Goal: Transaction & Acquisition: Purchase product/service

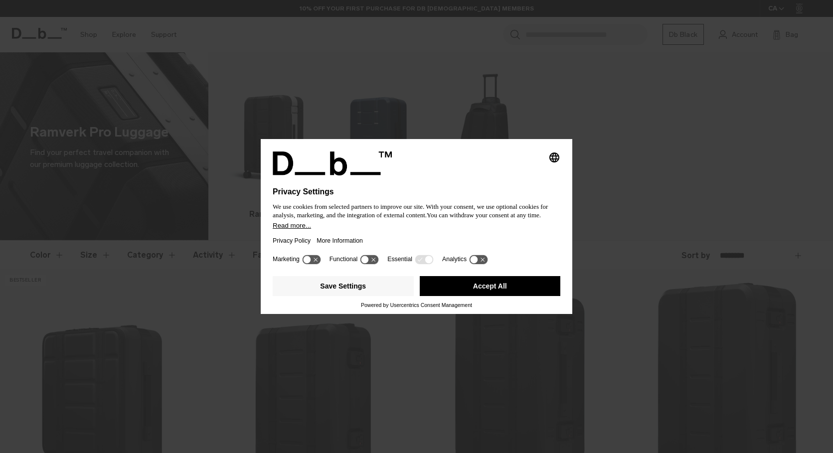
click at [459, 296] on button "Accept All" at bounding box center [490, 286] width 141 height 20
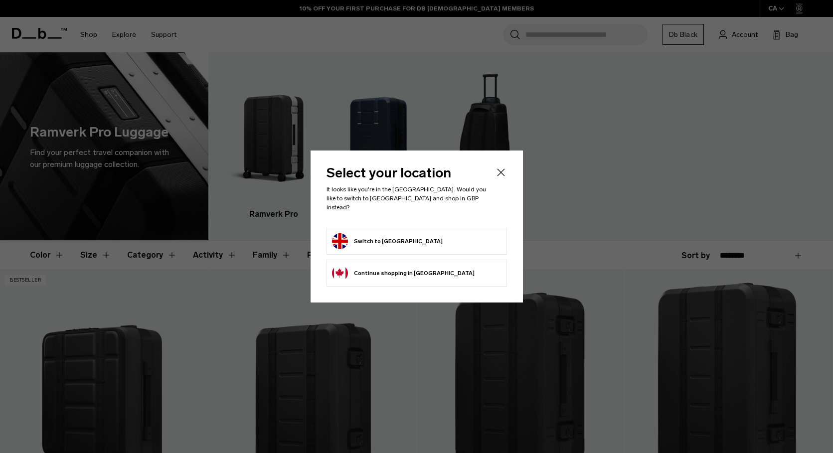
click at [501, 176] on icon "Close" at bounding box center [500, 171] width 7 height 7
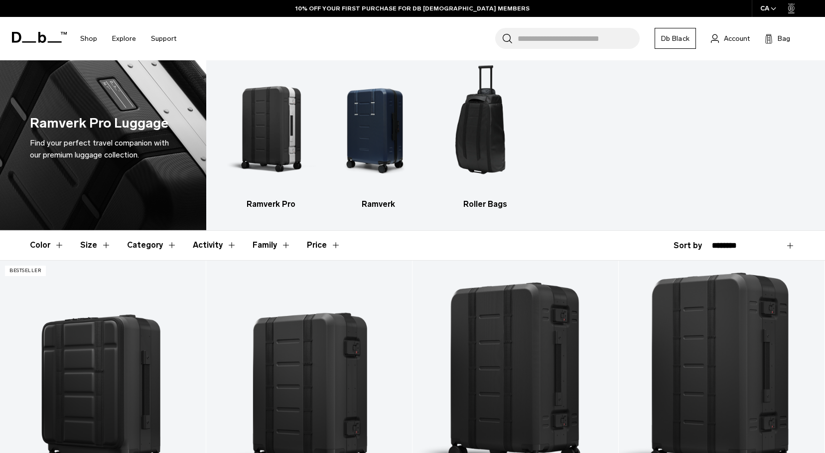
scroll to position [1, 0]
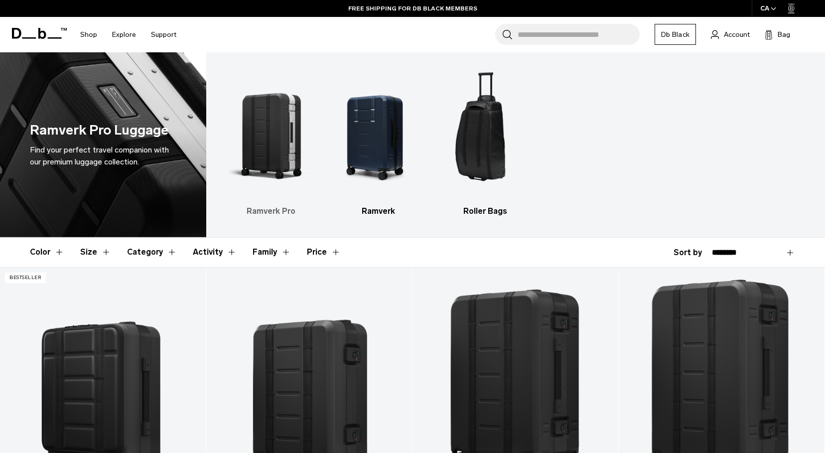
click at [279, 161] on img "1 / 3" at bounding box center [271, 133] width 90 height 135
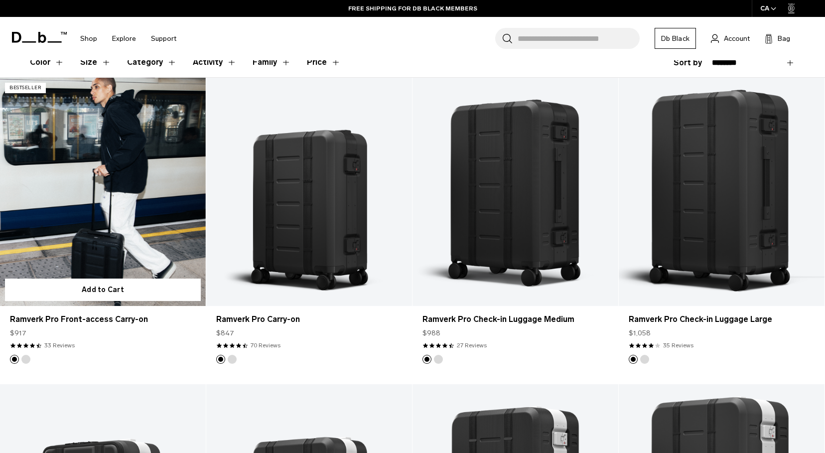
scroll to position [188, 0]
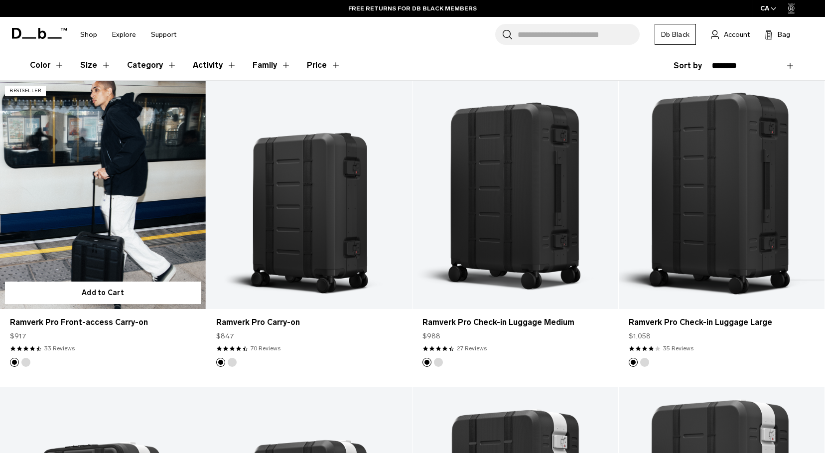
click at [114, 173] on link "Ramverk Pro Front-access Carry-on" at bounding box center [103, 195] width 206 height 229
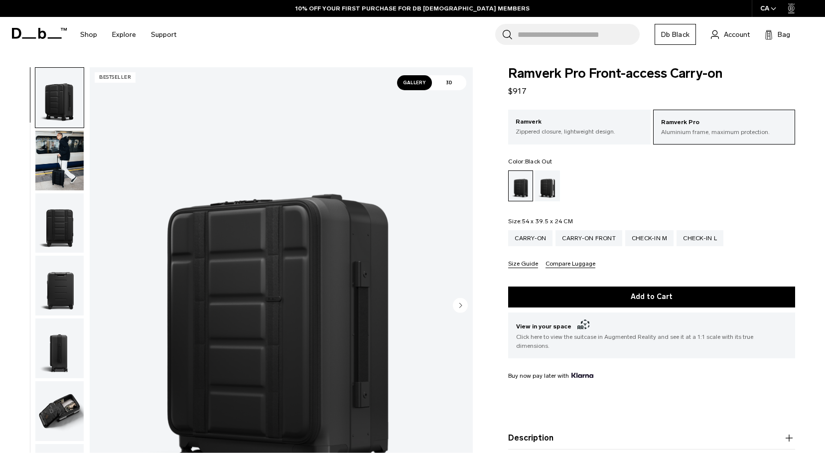
click at [65, 236] on img "button" at bounding box center [59, 223] width 48 height 60
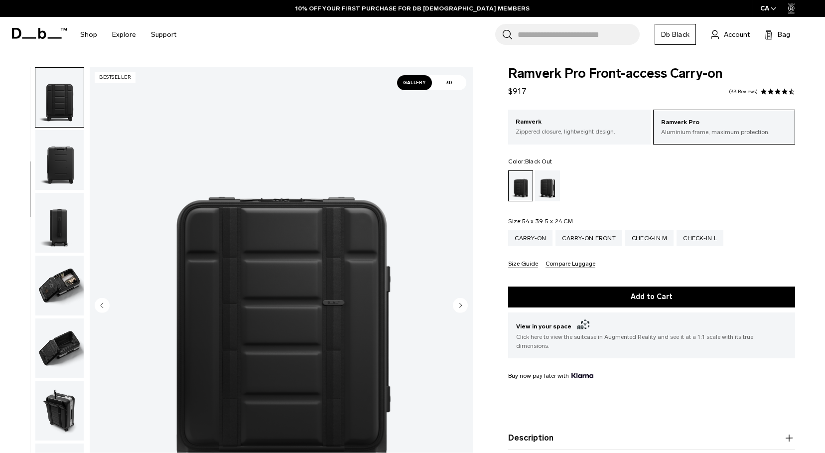
click at [63, 230] on img "button" at bounding box center [59, 223] width 48 height 60
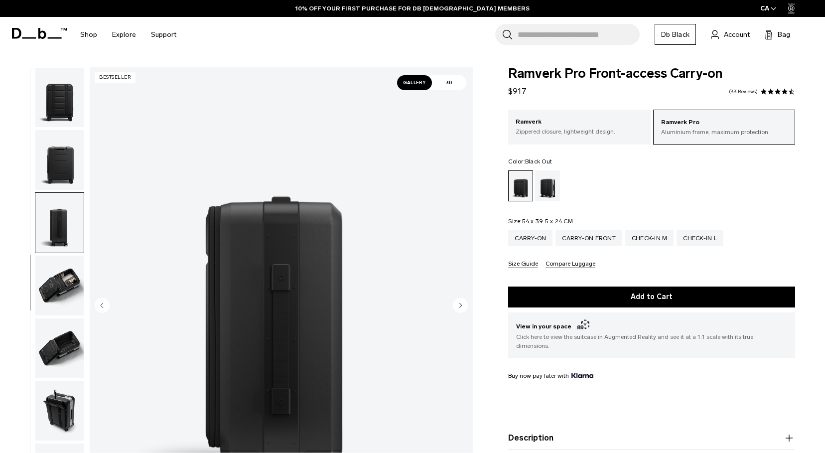
scroll to position [146, 0]
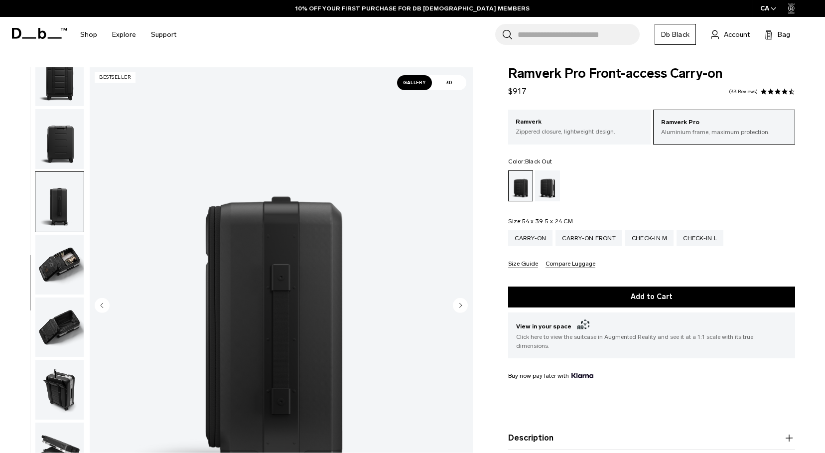
click at [68, 257] on img "button" at bounding box center [59, 265] width 48 height 60
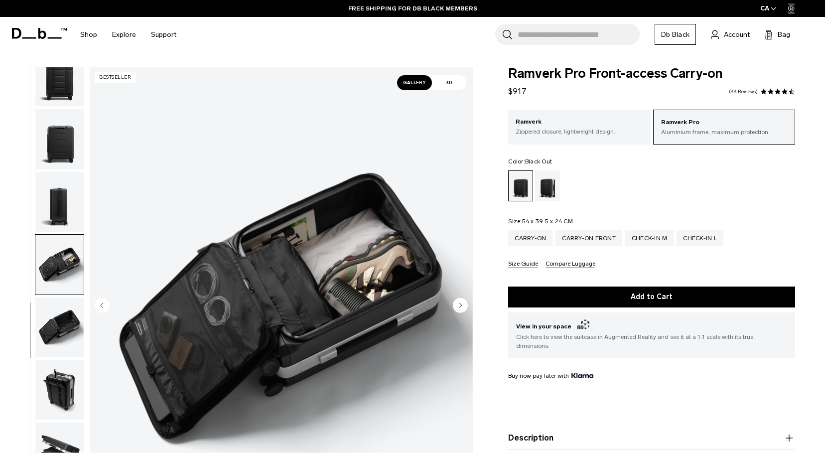
click at [62, 307] on img "button" at bounding box center [59, 327] width 48 height 60
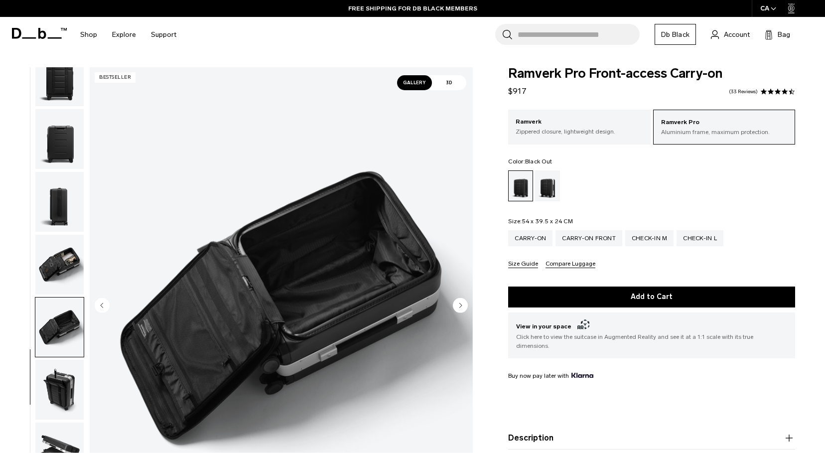
click at [61, 370] on img "button" at bounding box center [59, 390] width 48 height 60
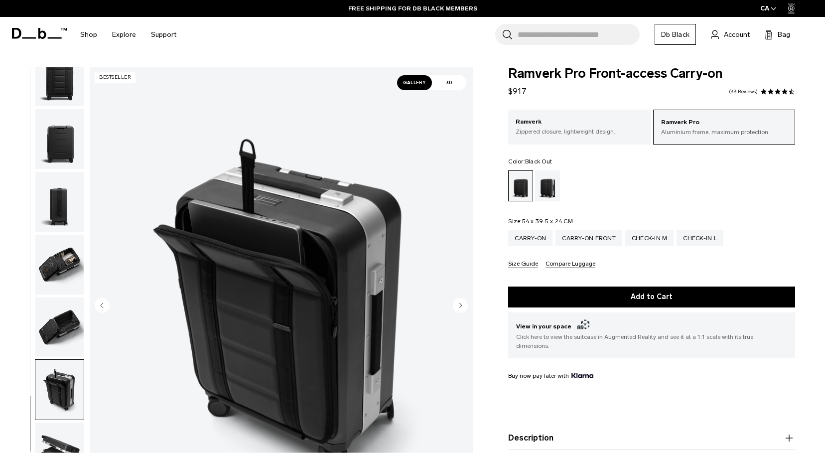
scroll to position [27, 0]
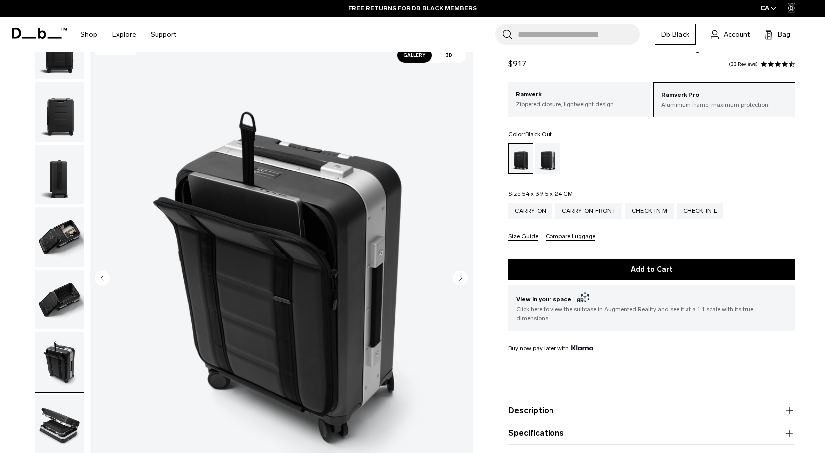
click at [57, 410] on img "button" at bounding box center [59, 425] width 48 height 60
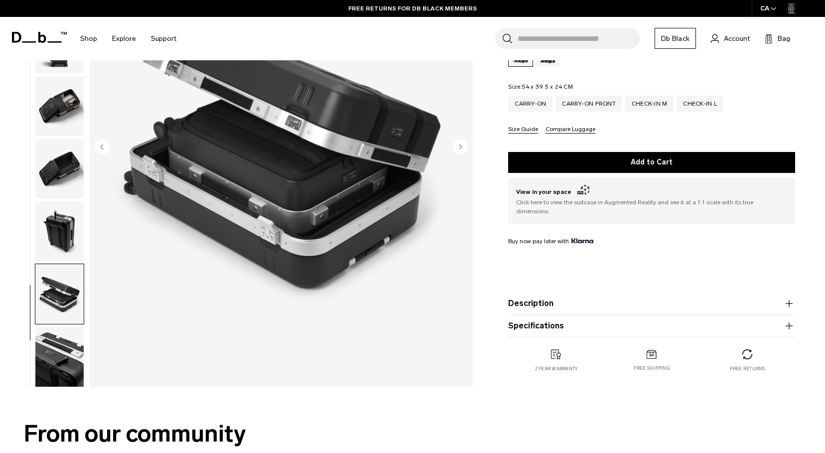
scroll to position [166, 0]
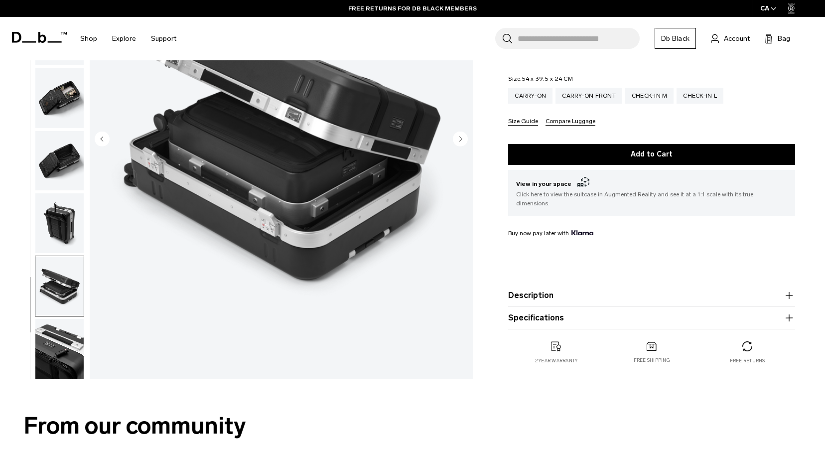
click at [59, 370] on img "button" at bounding box center [59, 349] width 48 height 60
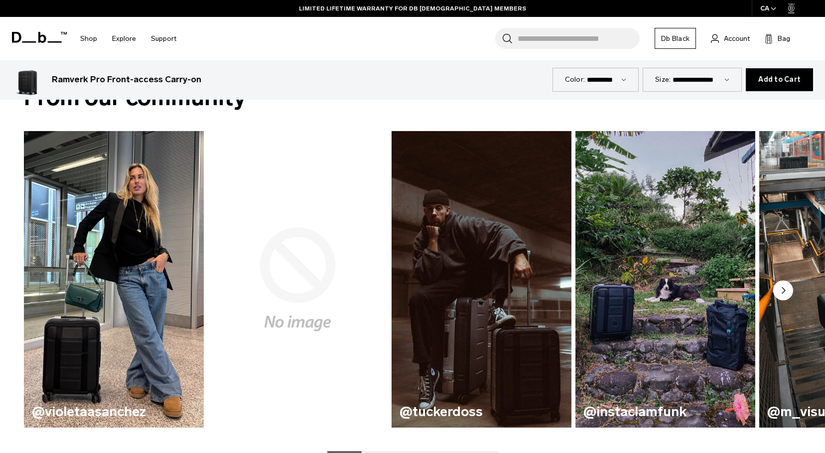
scroll to position [499, 0]
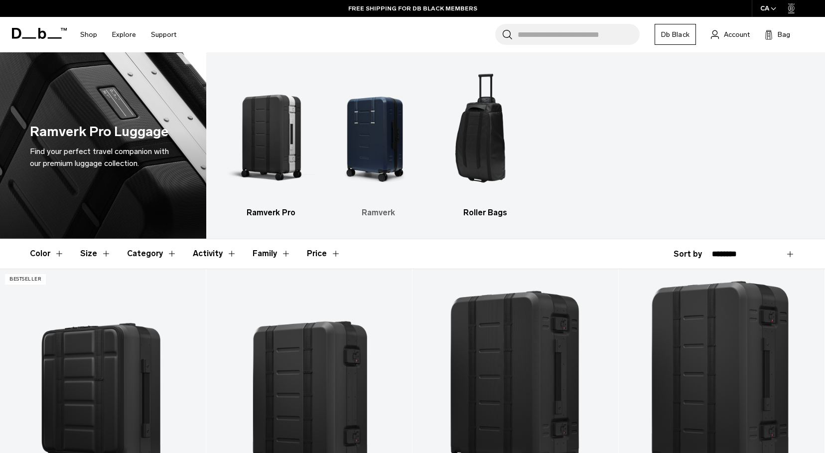
click at [393, 122] on img "2 / 3" at bounding box center [378, 134] width 90 height 135
click at [382, 127] on img "2 / 3" at bounding box center [378, 134] width 90 height 135
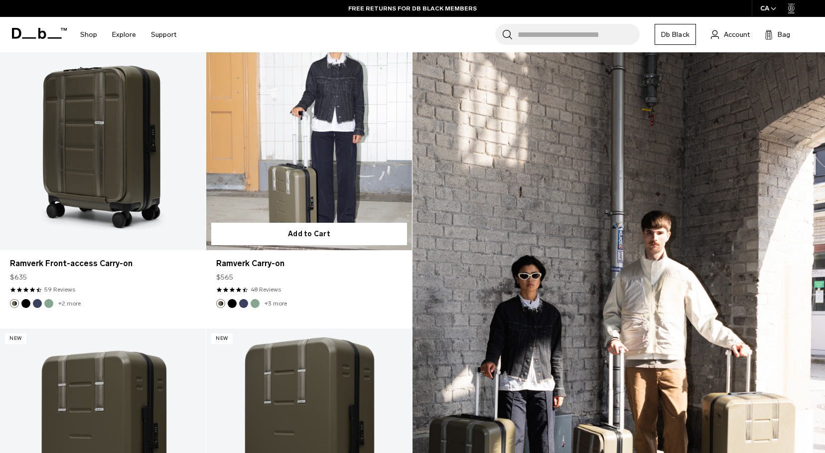
scroll to position [196, 0]
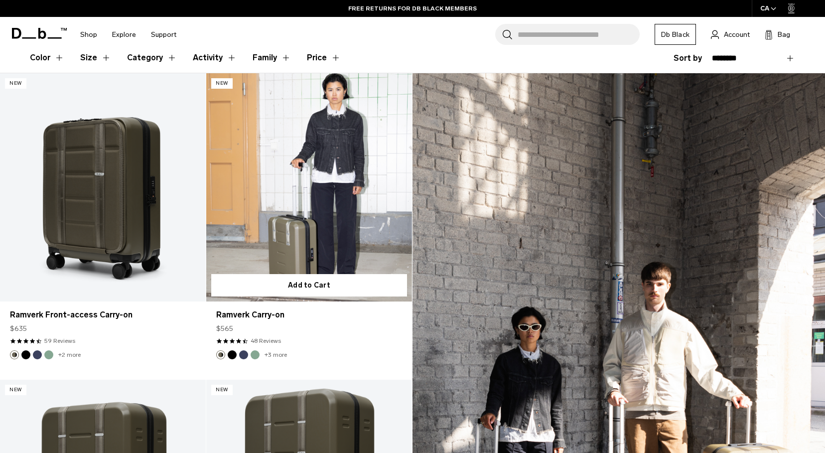
click at [306, 214] on link "Ramverk Carry-on" at bounding box center [309, 187] width 206 height 229
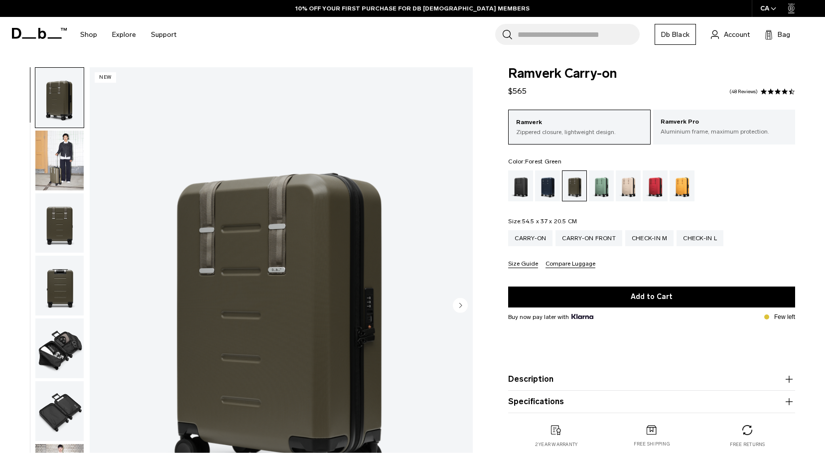
click at [70, 237] on img "button" at bounding box center [59, 223] width 48 height 60
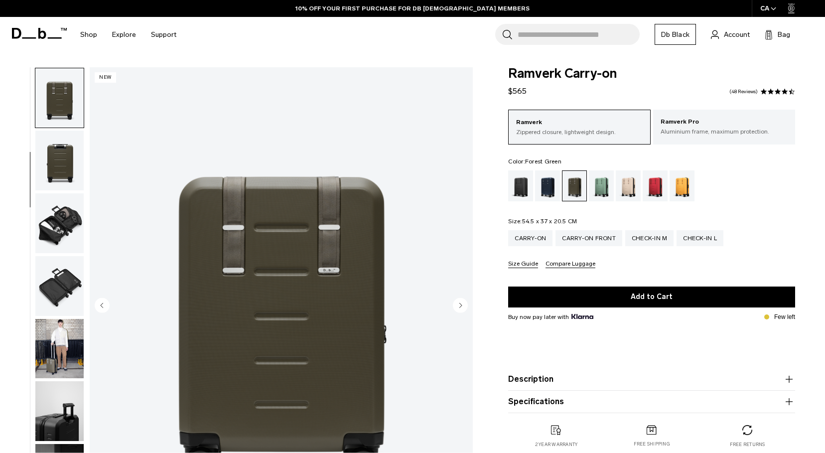
scroll to position [126, 0]
click at [66, 275] on img "button" at bounding box center [59, 286] width 48 height 60
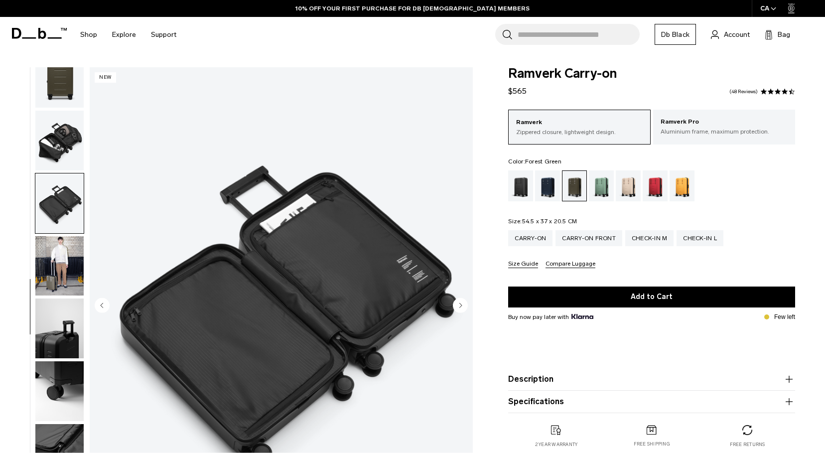
scroll to position [209, 0]
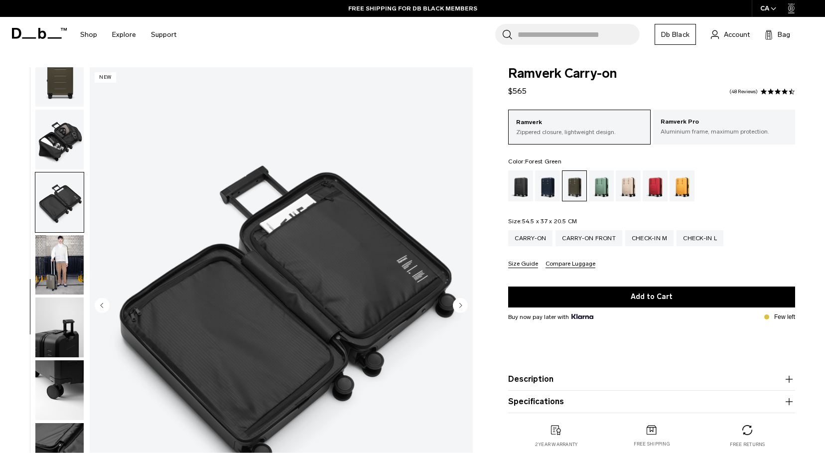
click at [70, 316] on img "button" at bounding box center [59, 327] width 48 height 60
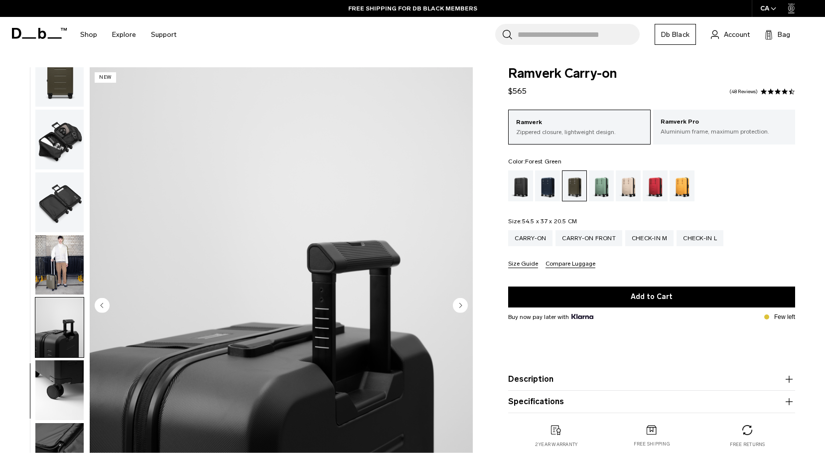
click at [53, 368] on img "button" at bounding box center [59, 390] width 48 height 60
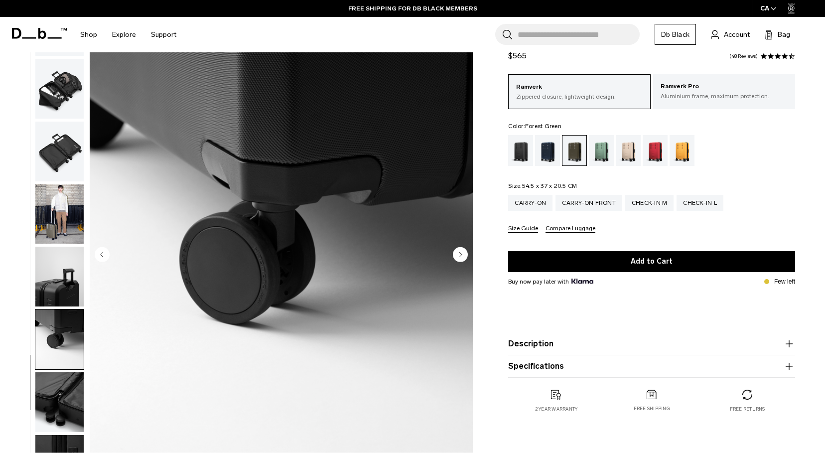
scroll to position [55, 0]
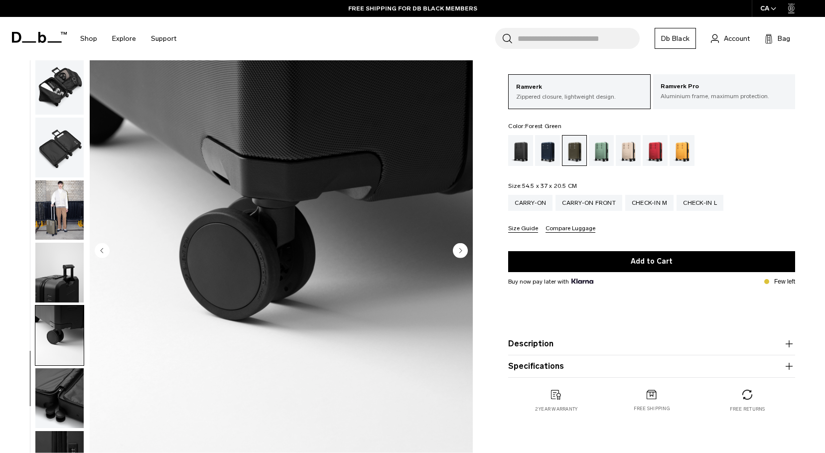
click at [53, 400] on img "button" at bounding box center [59, 398] width 48 height 60
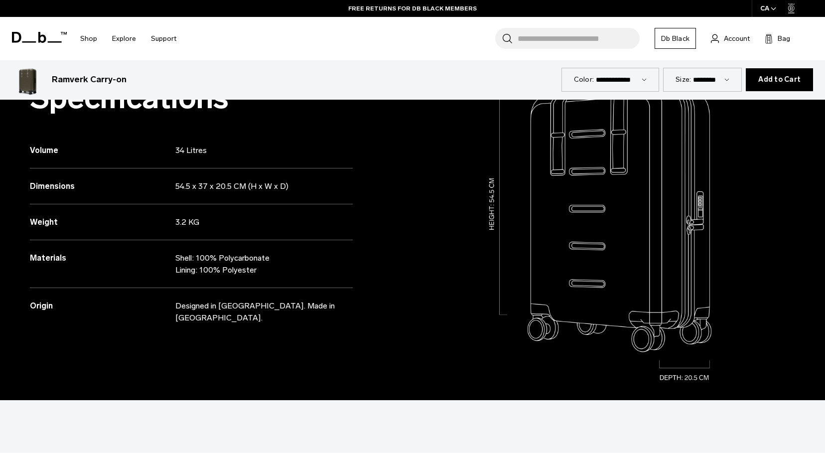
scroll to position [518, 0]
